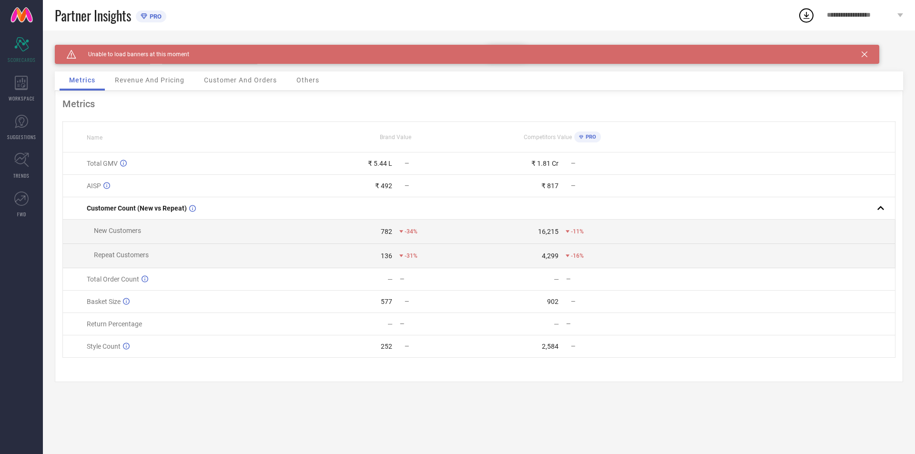
click at [861, 53] on div "Caution Created with Sketch. Unable to load banners at this moment" at bounding box center [467, 54] width 824 height 19
click at [864, 55] on icon at bounding box center [865, 54] width 6 height 6
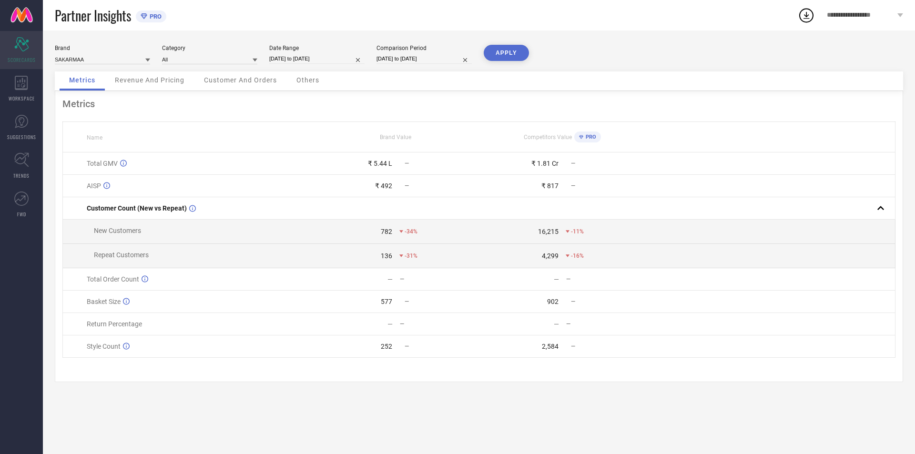
click at [25, 51] on icon "Scorecard" at bounding box center [21, 44] width 15 height 14
click at [506, 54] on button "APPLY" at bounding box center [506, 53] width 45 height 16
click at [307, 53] on div "Date Range [DATE] to [DATE]" at bounding box center [316, 55] width 95 height 20
click at [283, 59] on input "[DATE] to [DATE]" at bounding box center [316, 59] width 95 height 10
select select "7"
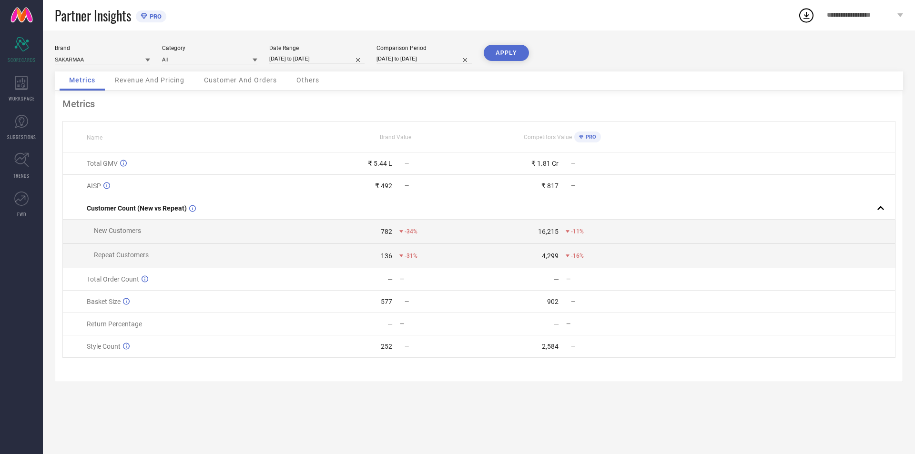
select select "2025"
select select "8"
select select "2025"
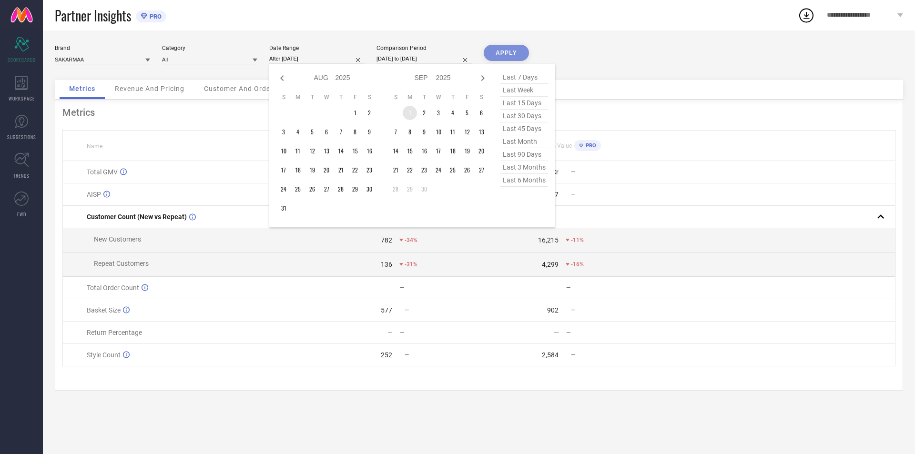
drag, startPoint x: 412, startPoint y: 112, endPoint x: 432, endPoint y: 145, distance: 38.3
click at [412, 115] on td "1" at bounding box center [410, 113] width 14 height 14
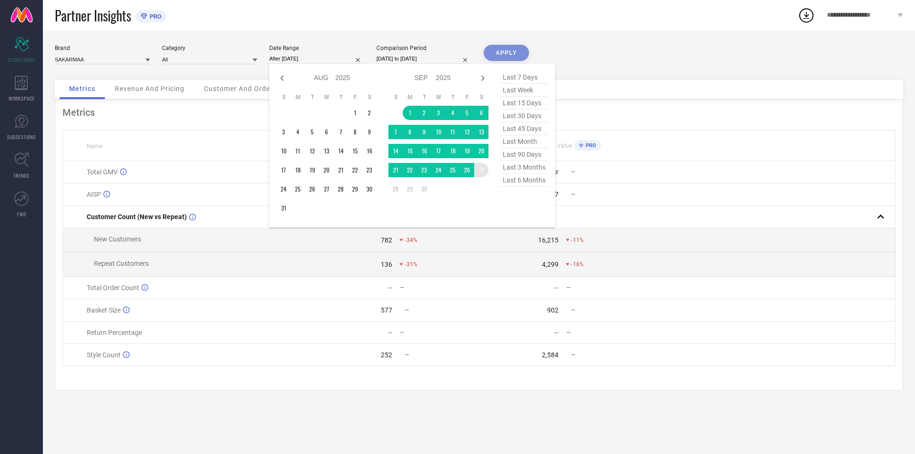
type input "[DATE] to [DATE]"
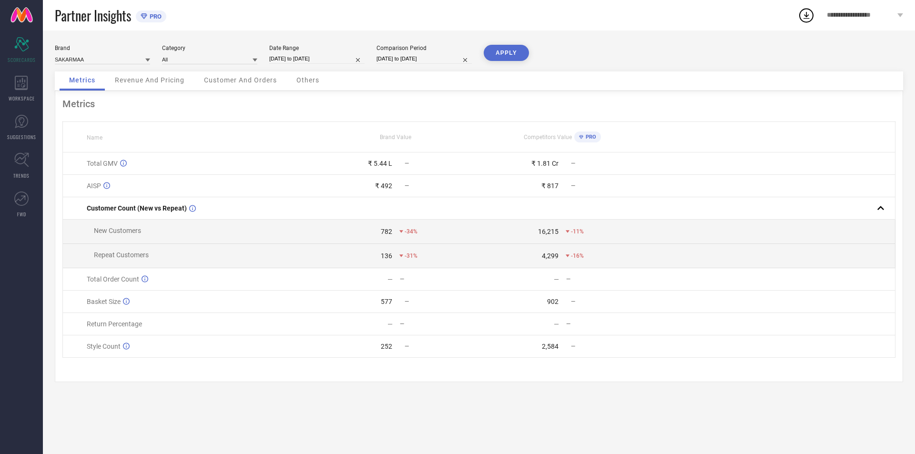
click at [516, 57] on button "APPLY" at bounding box center [506, 53] width 45 height 16
